Goal: Task Accomplishment & Management: Use online tool/utility

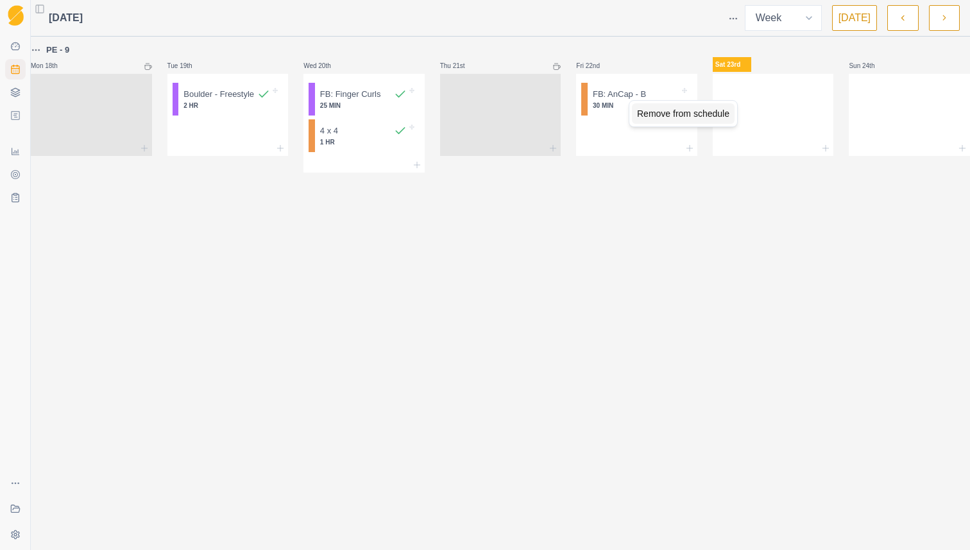
click at [646, 113] on div "Remove from schedule" at bounding box center [683, 113] width 103 height 21
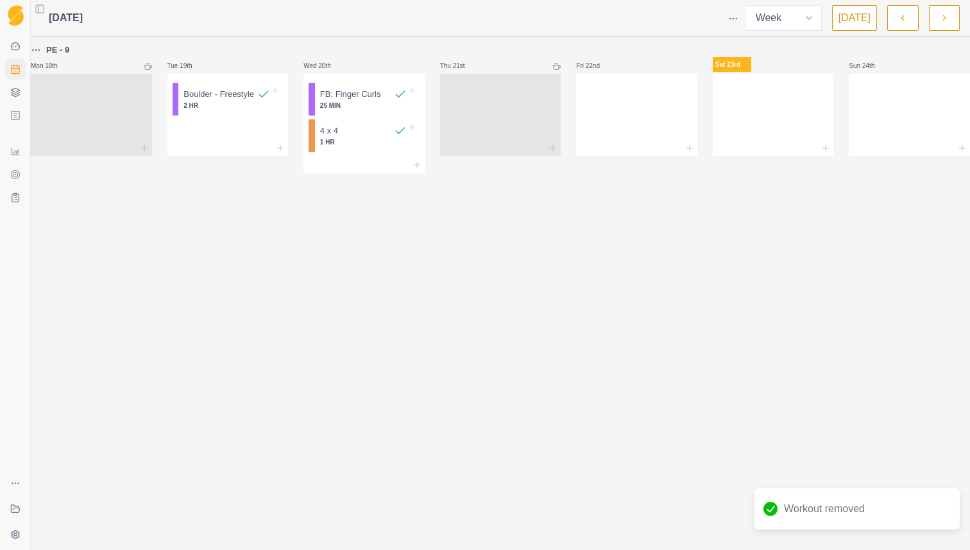
click at [646, 113] on div at bounding box center [636, 112] width 121 height 56
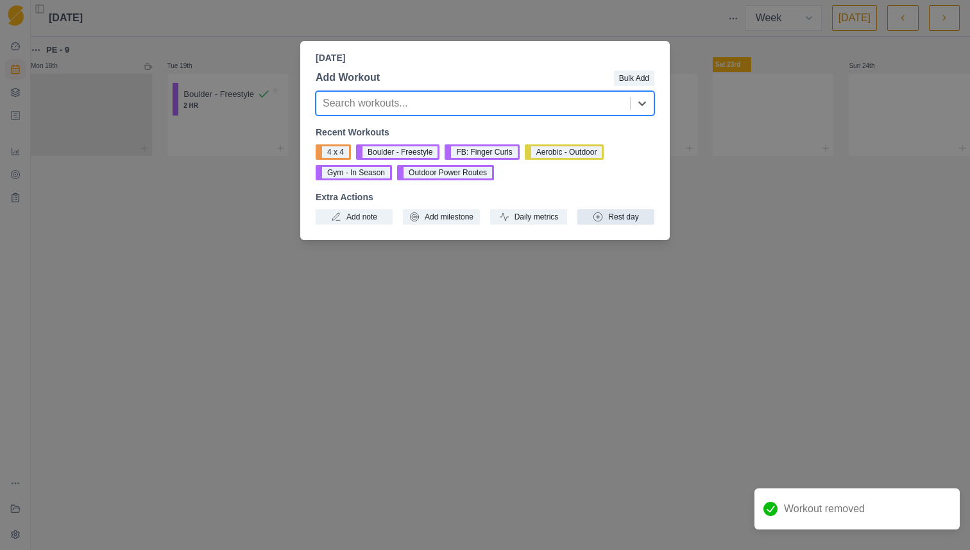
click at [619, 212] on button "Rest day" at bounding box center [616, 216] width 77 height 15
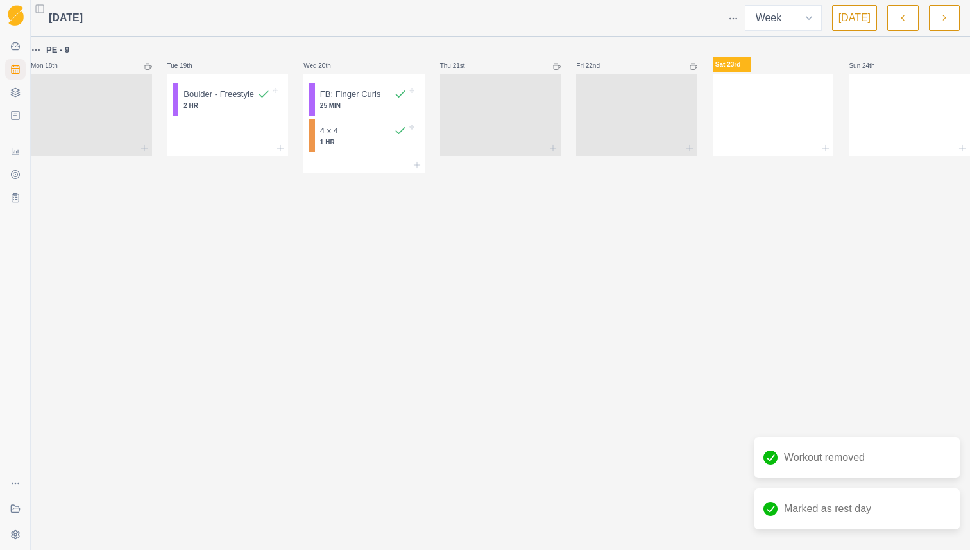
click at [738, 114] on div at bounding box center [773, 112] width 121 height 56
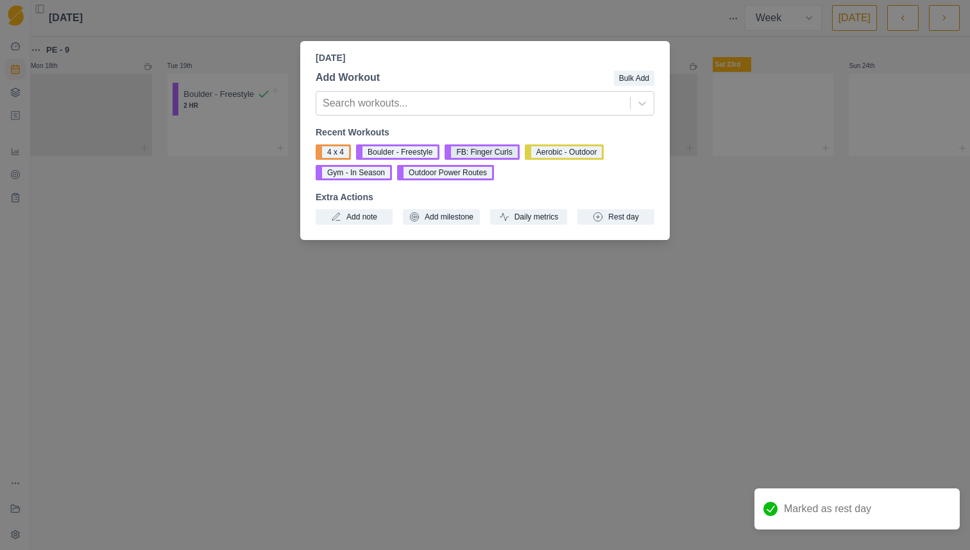
click at [494, 155] on button "FB: Finger Curls" at bounding box center [482, 151] width 74 height 15
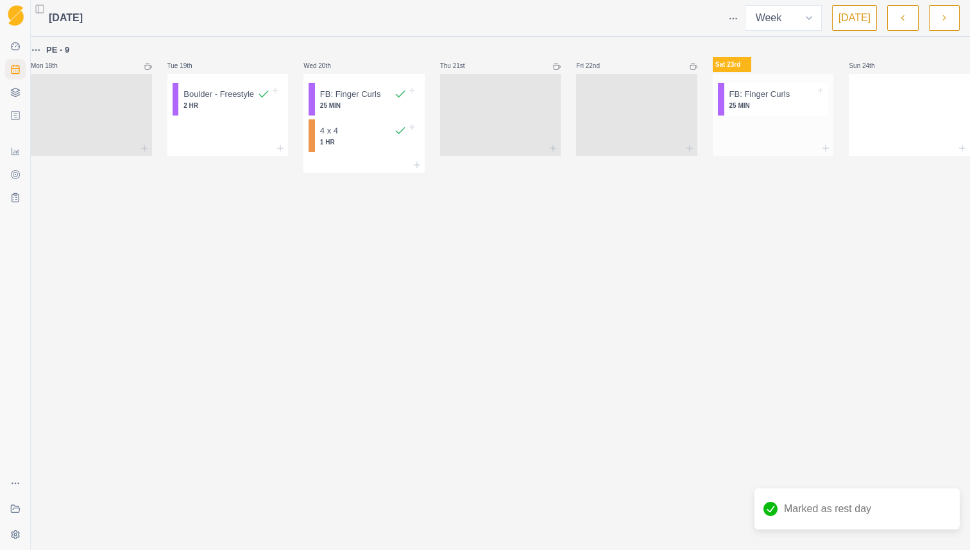
click at [746, 138] on div at bounding box center [773, 131] width 121 height 21
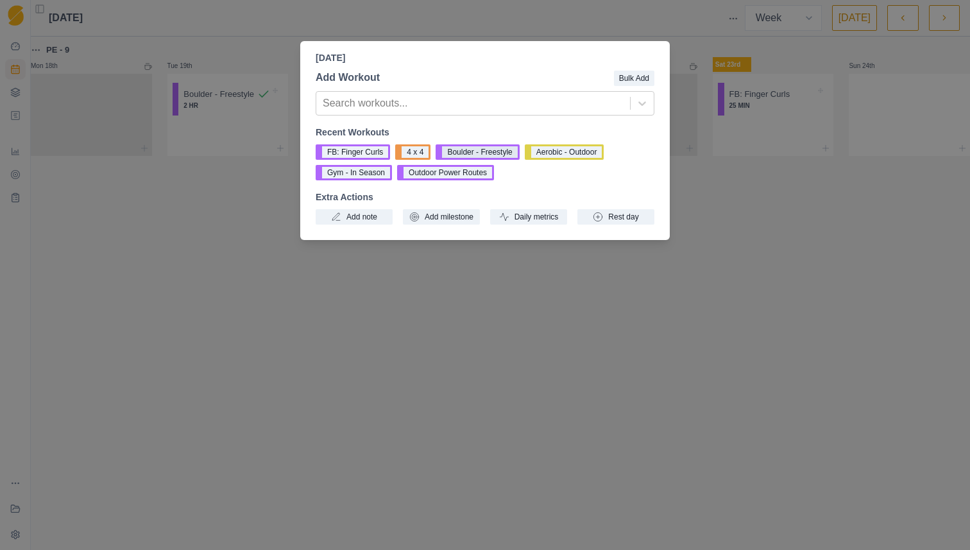
click at [507, 151] on button "Boulder - Freestyle" at bounding box center [477, 151] width 83 height 15
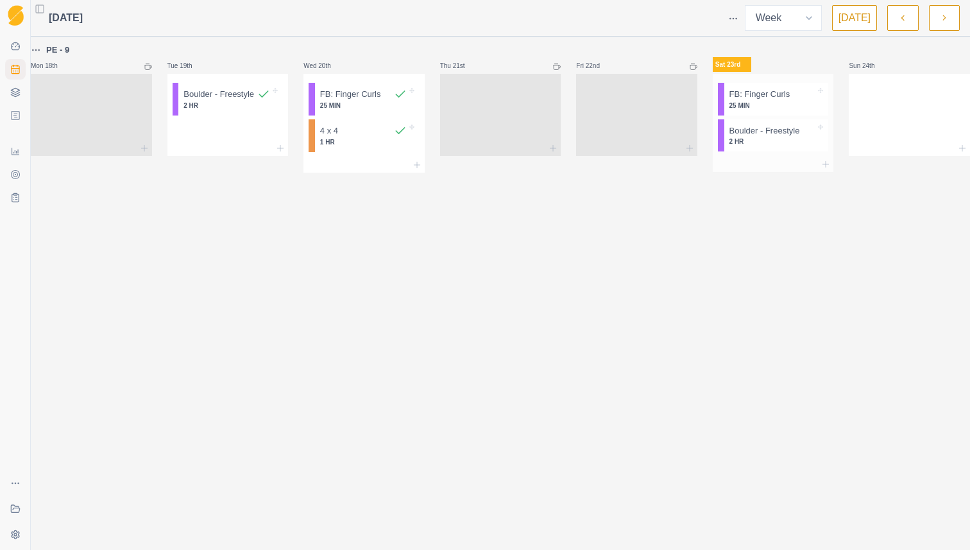
click at [774, 111] on div "FB: Finger Curls 25 MIN" at bounding box center [777, 99] width 105 height 33
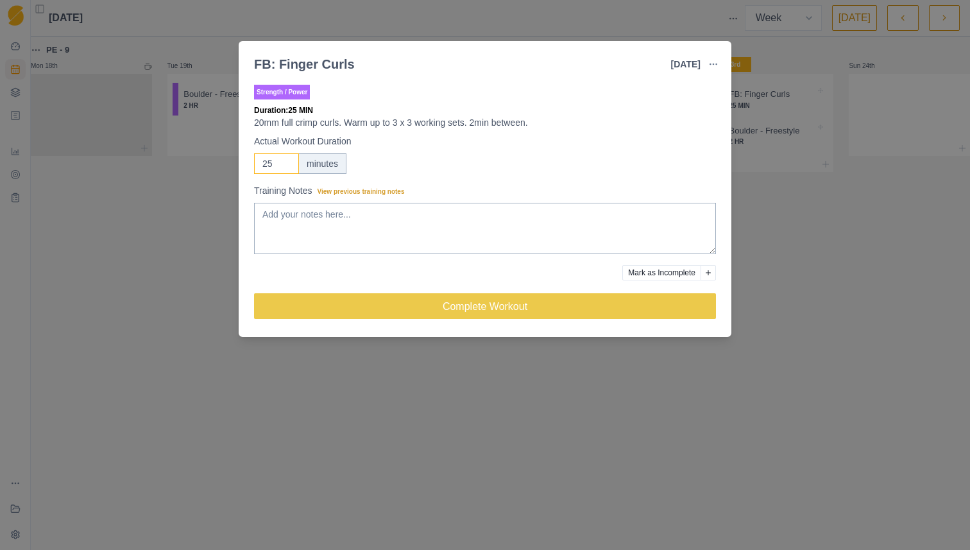
drag, startPoint x: 278, startPoint y: 168, endPoint x: 259, endPoint y: 168, distance: 19.3
click at [259, 168] on input "25" at bounding box center [276, 163] width 45 height 21
type input "40"
click at [306, 221] on textarea "Training Notes View previous training notes" at bounding box center [485, 228] width 462 height 51
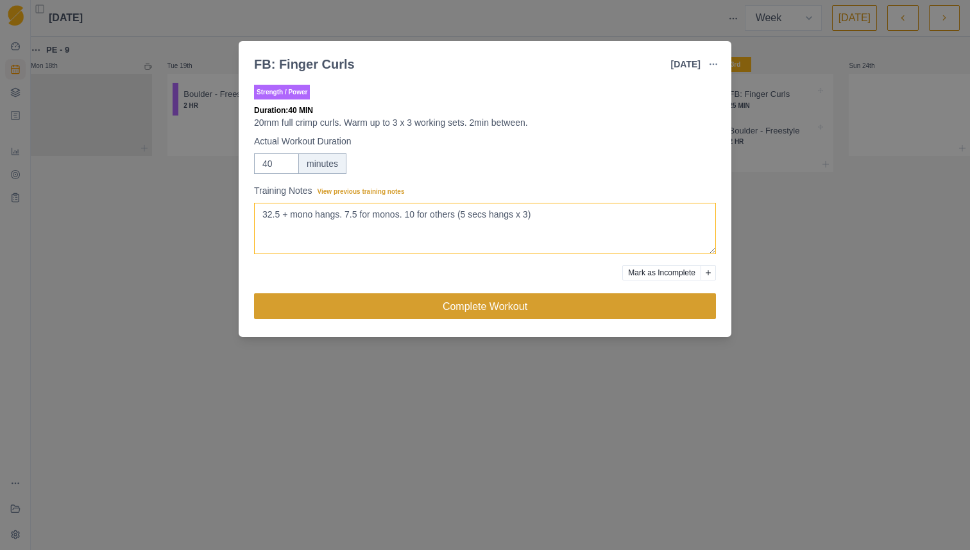
type textarea "32.5 + mono hangs. 7.5 for monos. 10 for others (5 secs hangs x 3)"
click at [358, 308] on button "Complete Workout" at bounding box center [485, 306] width 462 height 26
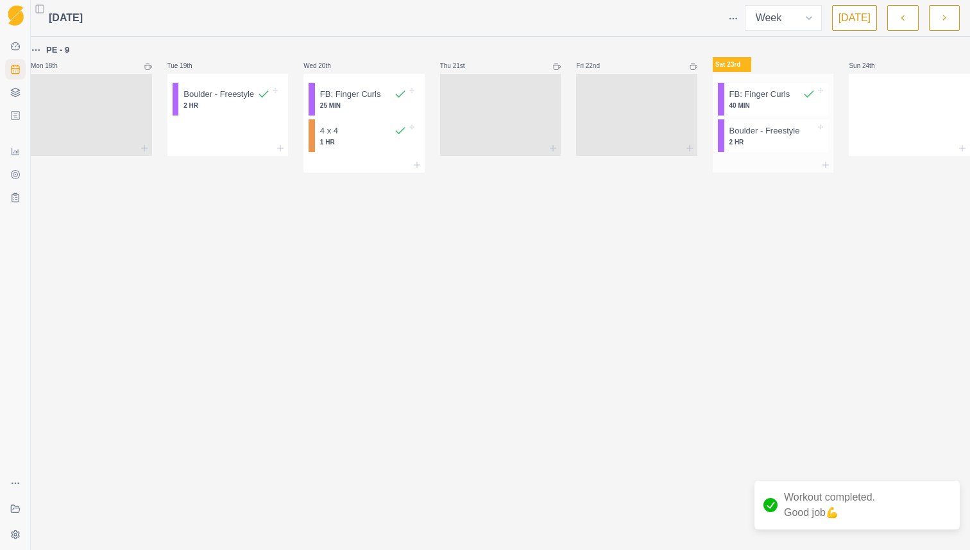
click at [753, 144] on p "2 HR" at bounding box center [773, 142] width 87 height 10
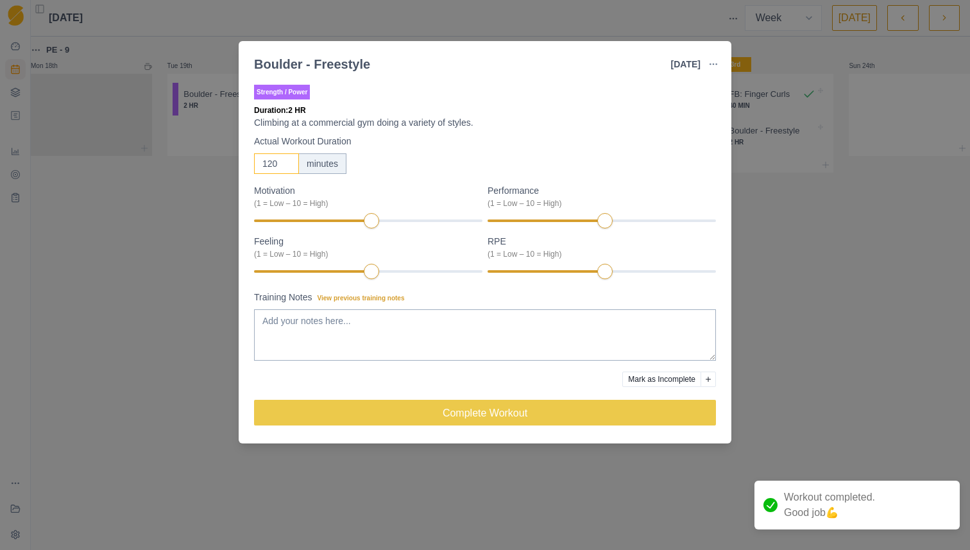
drag, startPoint x: 277, startPoint y: 165, endPoint x: 242, endPoint y: 162, distance: 34.8
click at [242, 162] on div "Strength / Power Duration: 2 HR Climbing at a commercial gym doing a variety of…" at bounding box center [485, 260] width 493 height 366
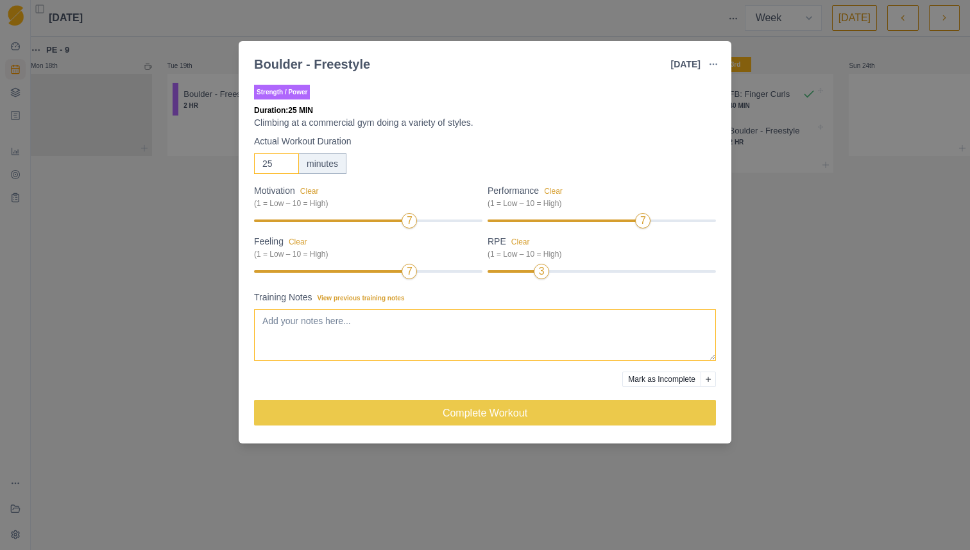
type input "25"
click at [406, 323] on textarea "Training Notes View previous training notes" at bounding box center [485, 334] width 462 height 51
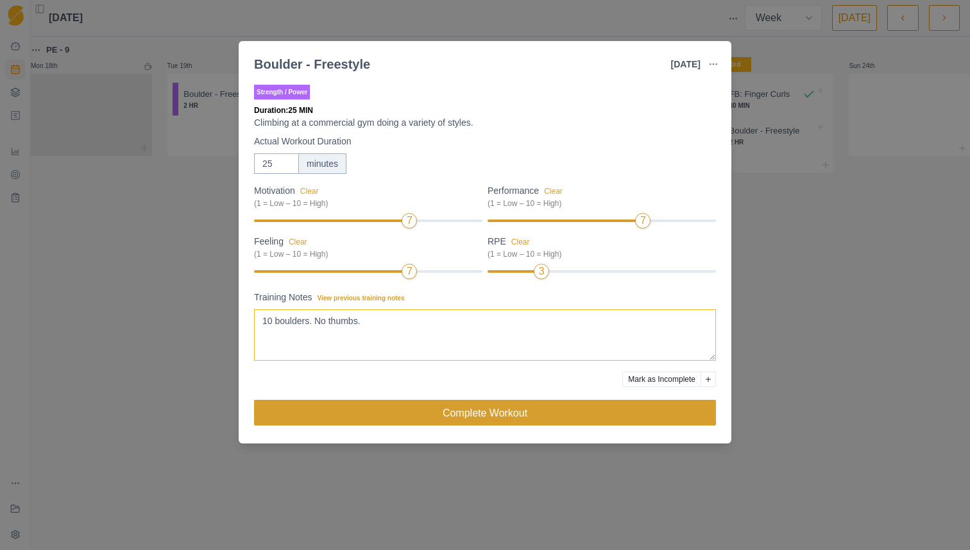
type textarea "10 boulders. No thumbs."
click at [449, 416] on button "Complete Workout" at bounding box center [485, 413] width 462 height 26
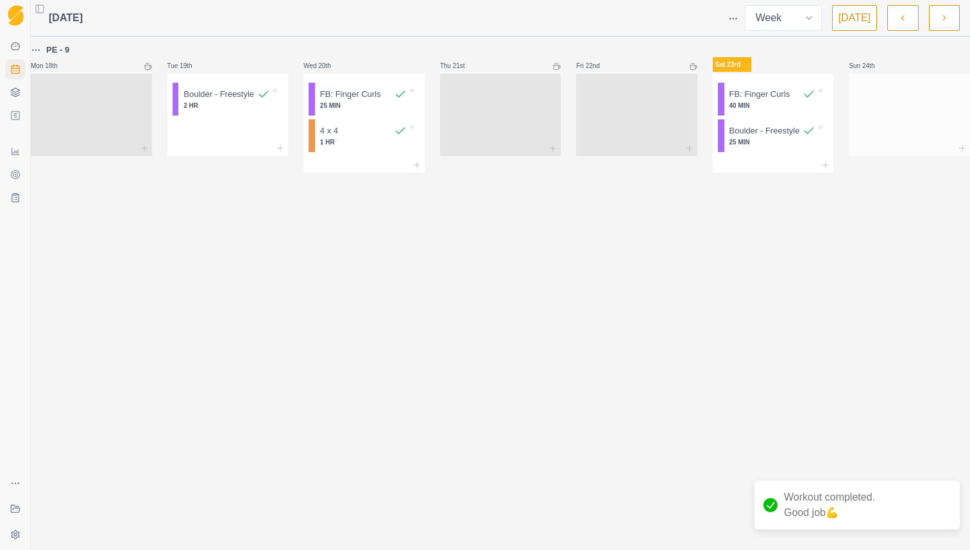
click at [899, 105] on div at bounding box center [909, 112] width 121 height 56
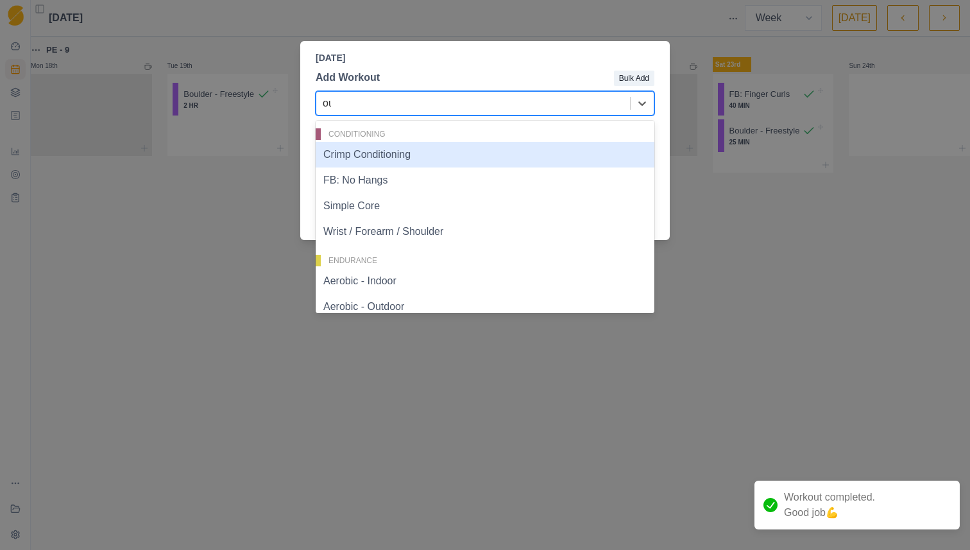
type input "out"
click at [562, 153] on div "Aerobic - Outdoor" at bounding box center [485, 155] width 339 height 26
